Goal: Task Accomplishment & Management: Manage account settings

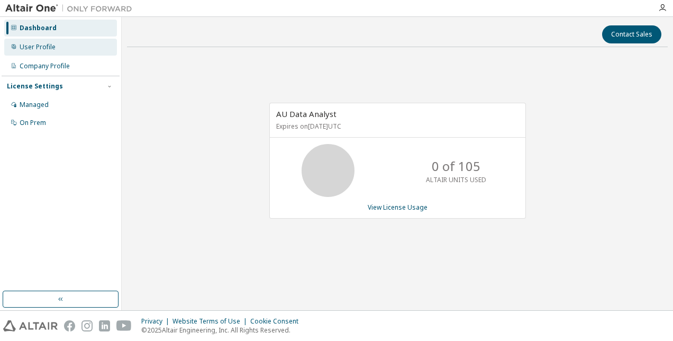
click at [40, 49] on div "User Profile" at bounding box center [38, 47] width 36 height 8
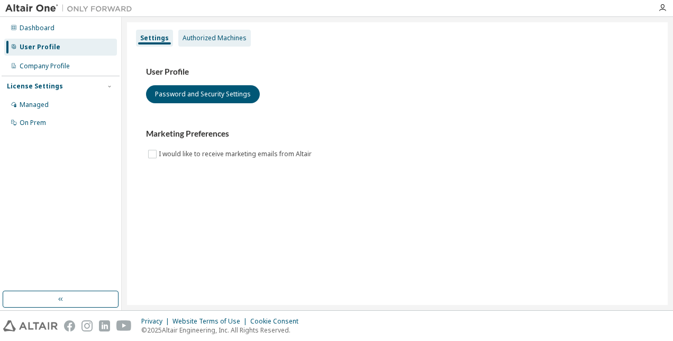
click at [227, 42] on div "Authorized Machines" at bounding box center [214, 38] width 73 height 17
